Goal: Task Accomplishment & Management: Use online tool/utility

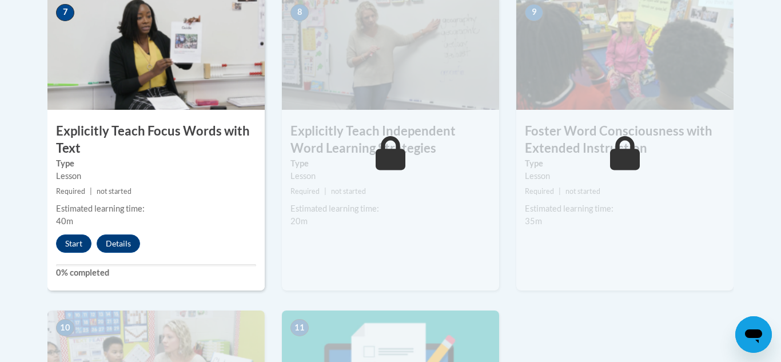
scroll to position [1023, 0]
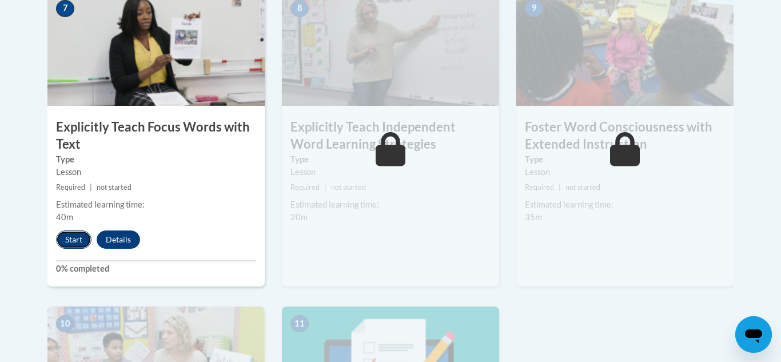
click at [71, 247] on button "Start" at bounding box center [73, 239] width 35 height 18
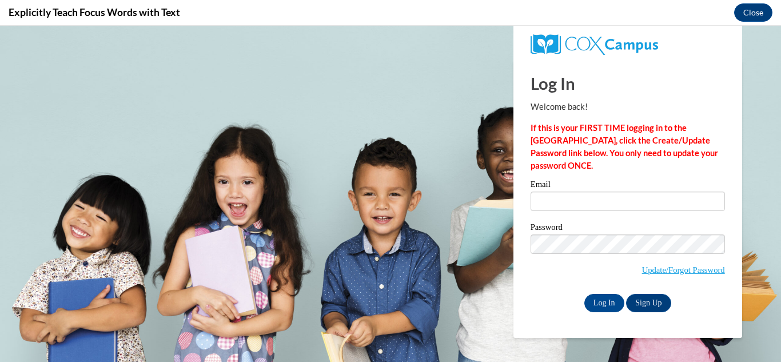
scroll to position [0, 0]
click at [575, 197] on input "Email" at bounding box center [627, 200] width 194 height 19
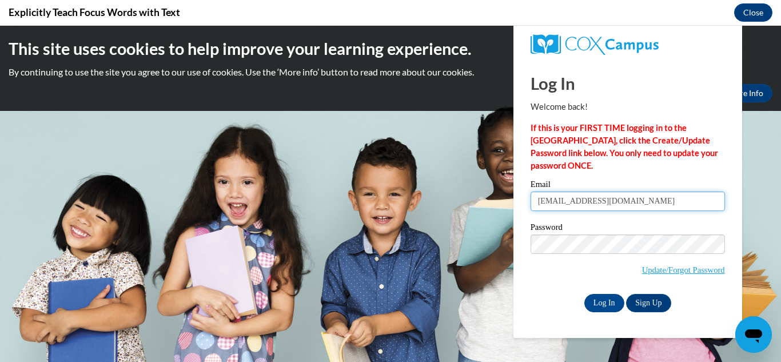
type input "[EMAIL_ADDRESS][DOMAIN_NAME]"
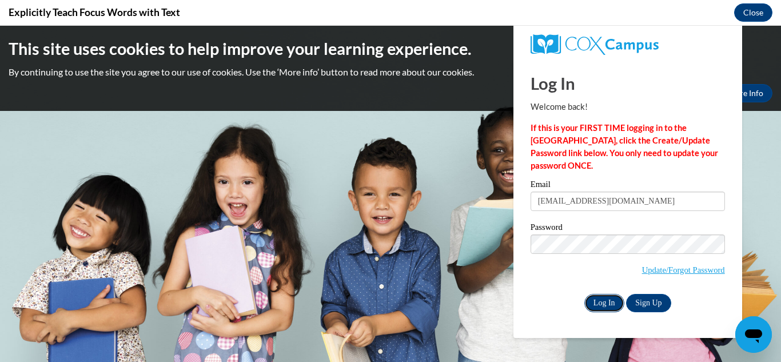
click at [605, 310] on input "Log In" at bounding box center [604, 303] width 40 height 18
click at [603, 295] on input "Log In" at bounding box center [604, 303] width 40 height 18
click at [603, 303] on input "Log In" at bounding box center [604, 303] width 40 height 18
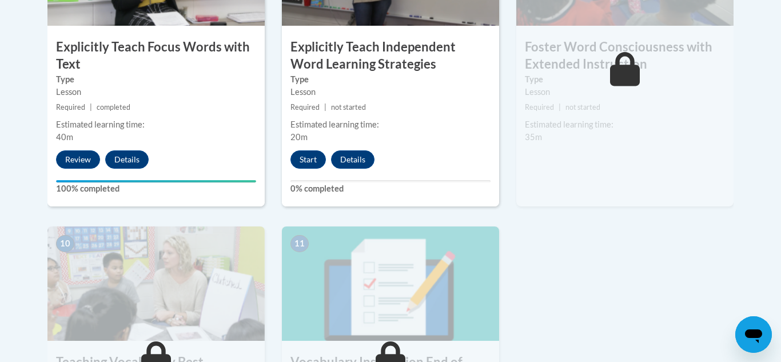
scroll to position [1101, 0]
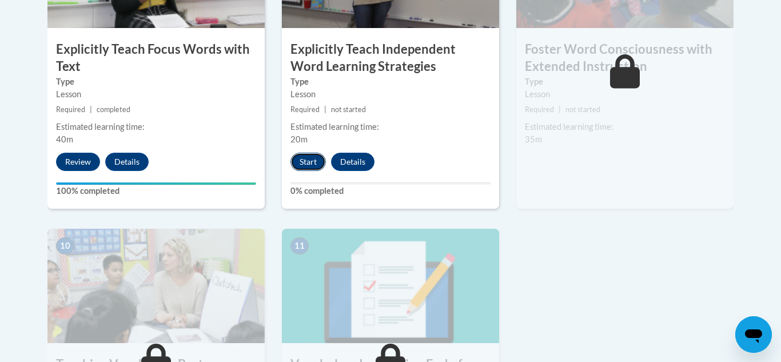
click at [303, 156] on button "Start" at bounding box center [307, 162] width 35 height 18
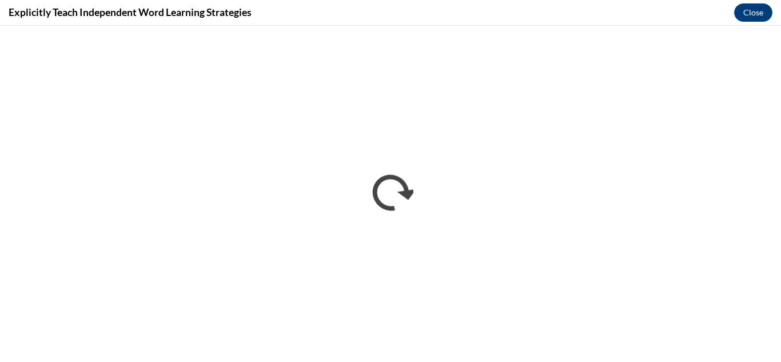
scroll to position [0, 0]
